Goal: Transaction & Acquisition: Purchase product/service

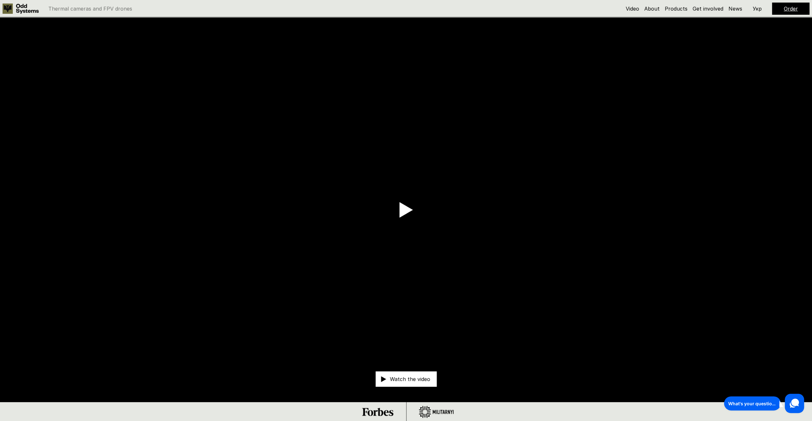
click at [791, 10] on link "Order" at bounding box center [791, 8] width 14 height 6
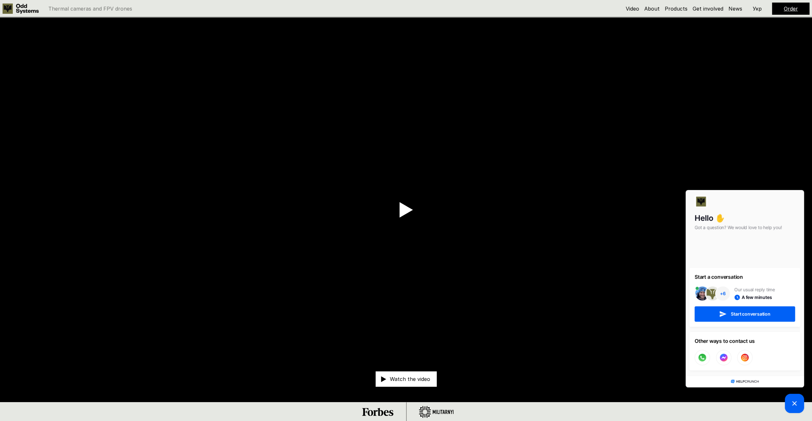
click at [791, 10] on link "Order" at bounding box center [791, 8] width 14 height 6
click at [795, 402] on icon at bounding box center [795, 403] width 8 height 8
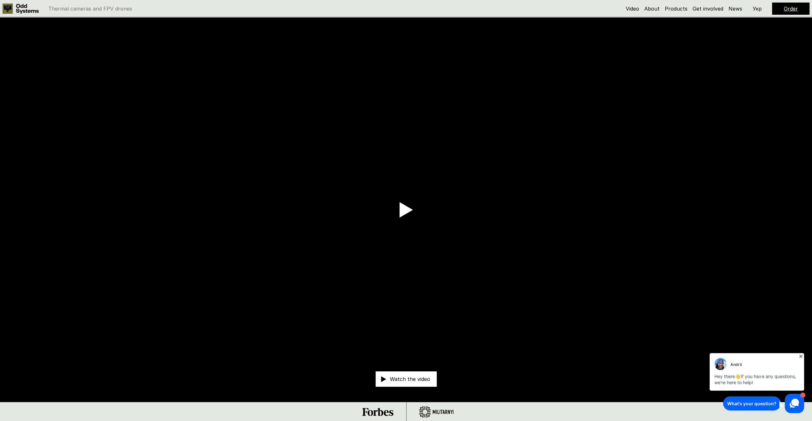
click at [788, 8] on link "Order" at bounding box center [791, 8] width 14 height 6
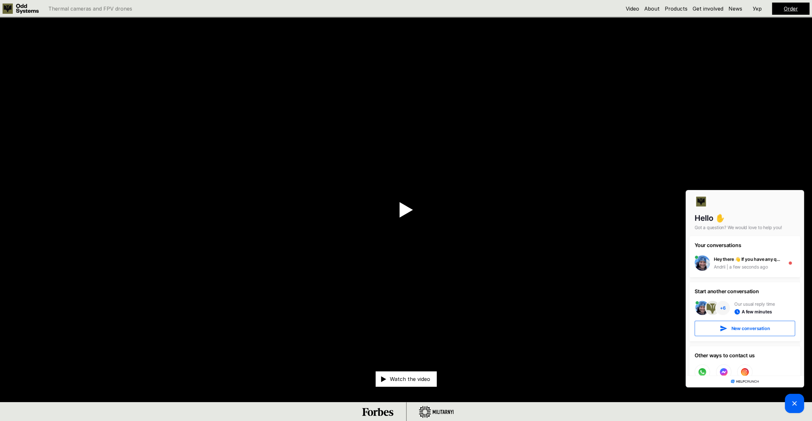
click at [797, 406] on icon at bounding box center [795, 403] width 8 height 8
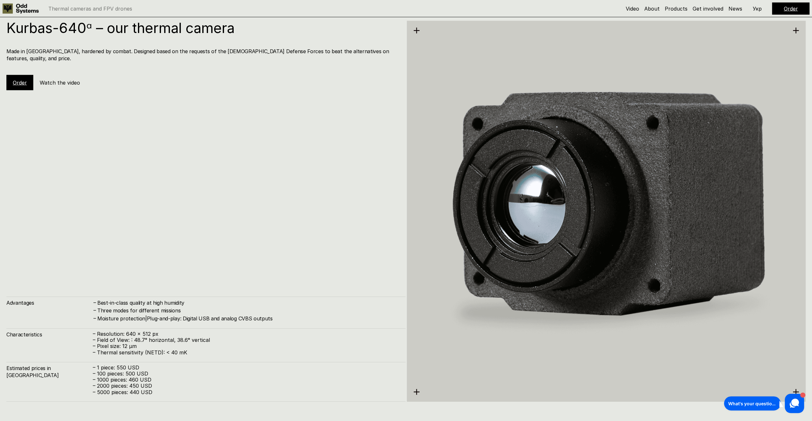
click at [28, 27] on h1 "Kurbas-640ᵅ – our thermal camera" at bounding box center [202, 28] width 393 height 14
drag, startPoint x: 28, startPoint y: 27, endPoint x: 20, endPoint y: 56, distance: 29.8
click at [20, 56] on div "Kurbas-640ᵅ – our thermal camera Made in Ukraine, hardened by combat. Designed …" at bounding box center [205, 55] width 399 height 69
click at [21, 30] on h1 "Kurbas-640ᵅ – our thermal camera" at bounding box center [202, 28] width 393 height 14
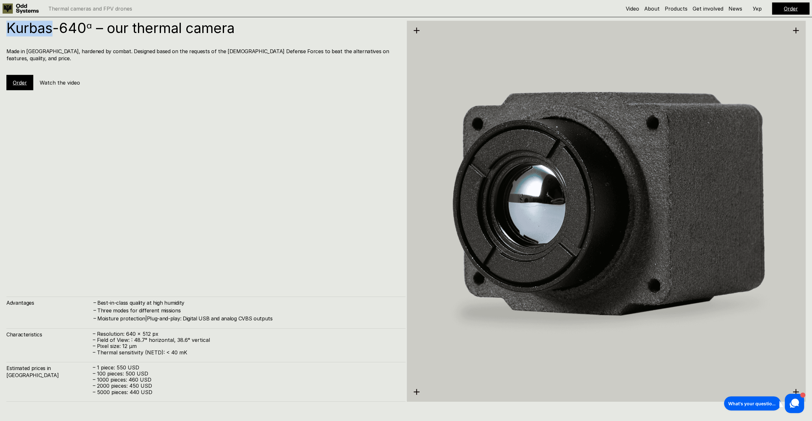
click at [21, 30] on h1 "Kurbas-640ᵅ – our thermal camera" at bounding box center [202, 28] width 393 height 14
click at [21, 79] on link "Order" at bounding box center [20, 82] width 14 height 6
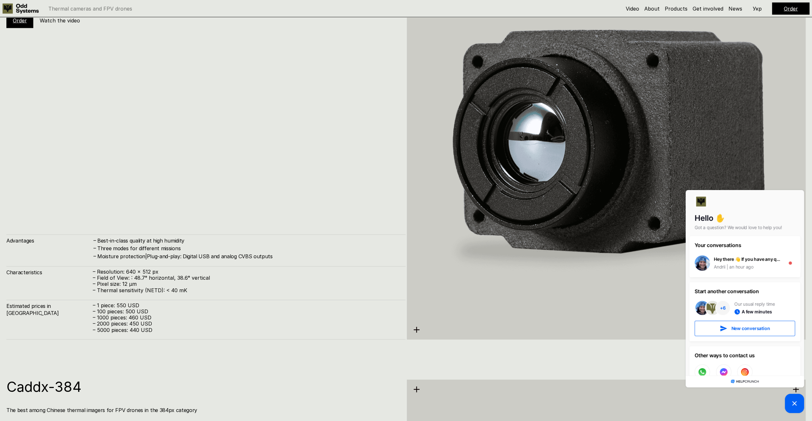
scroll to position [1746, 0]
